Goal: Navigation & Orientation: Go to known website

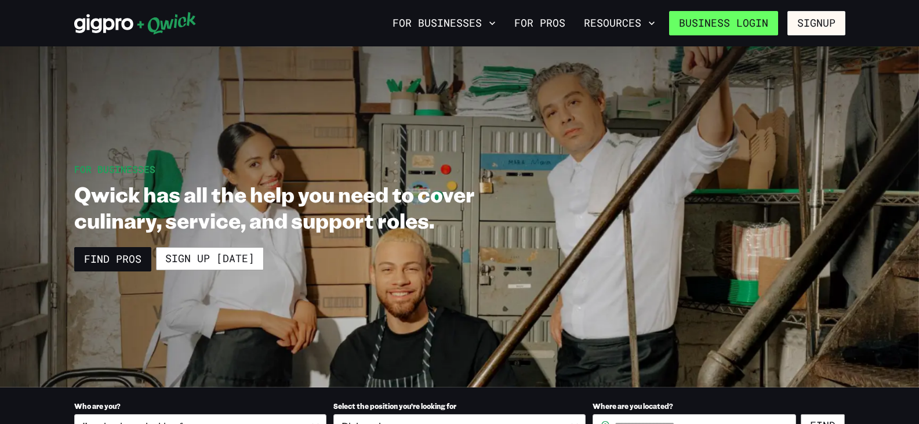
click at [708, 20] on link "Business Login" at bounding box center [723, 23] width 109 height 24
click at [746, 19] on link "Business Login" at bounding box center [723, 23] width 109 height 24
